Goal: Information Seeking & Learning: Learn about a topic

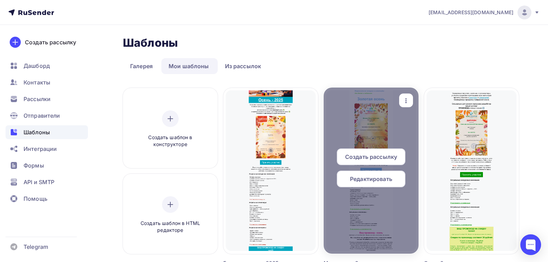
click at [403, 103] on icon "button" at bounding box center [406, 101] width 8 height 8
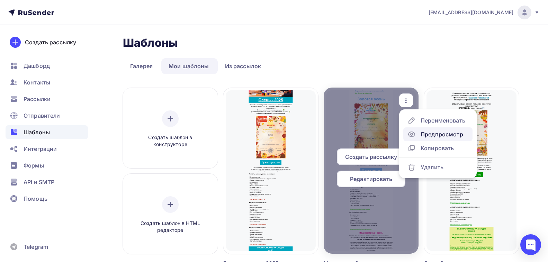
click at [419, 137] on div "Предпросмотр" at bounding box center [435, 134] width 56 height 8
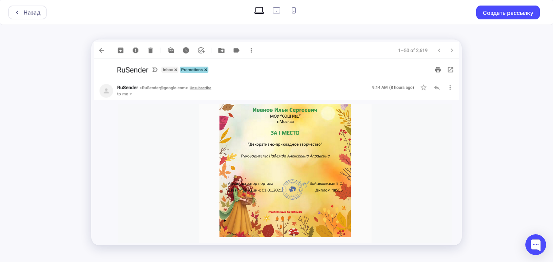
scroll to position [277, 0]
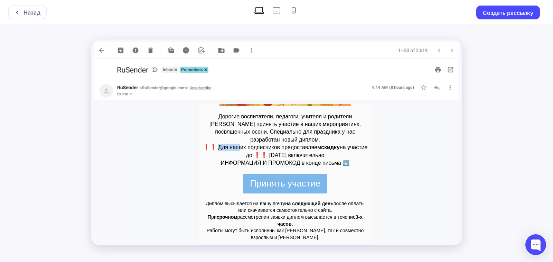
drag, startPoint x: 210, startPoint y: 146, endPoint x: 230, endPoint y: 146, distance: 19.7
click at [230, 146] on p "❗❗ Для наших подписчиков предоставляем скидку на участие до ❗❗ [DATE] включител…" at bounding box center [285, 152] width 166 height 16
drag, startPoint x: 211, startPoint y: 148, endPoint x: 235, endPoint y: 153, distance: 24.4
click at [235, 153] on p "❗❗ Для наших подписчиков предоставляем скидку на участие до ❗❗ [DATE] включител…" at bounding box center [285, 152] width 166 height 16
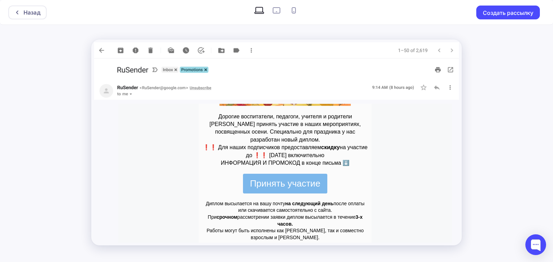
click at [244, 131] on p "Дорогие воспитатели, педагоги, учителя и родители [PERSON_NAME] принять участие…" at bounding box center [285, 128] width 166 height 31
drag, startPoint x: 209, startPoint y: 123, endPoint x: 322, endPoint y: 138, distance: 114.7
click at [322, 138] on p "Дорогие воспитатели, педагоги, учителя и родители [PERSON_NAME] принять участие…" at bounding box center [285, 128] width 166 height 31
copy p "приглашаем Вас принять участие в наших мероприятиях, посвященных осени. Специал…"
